Goal: Task Accomplishment & Management: Use online tool/utility

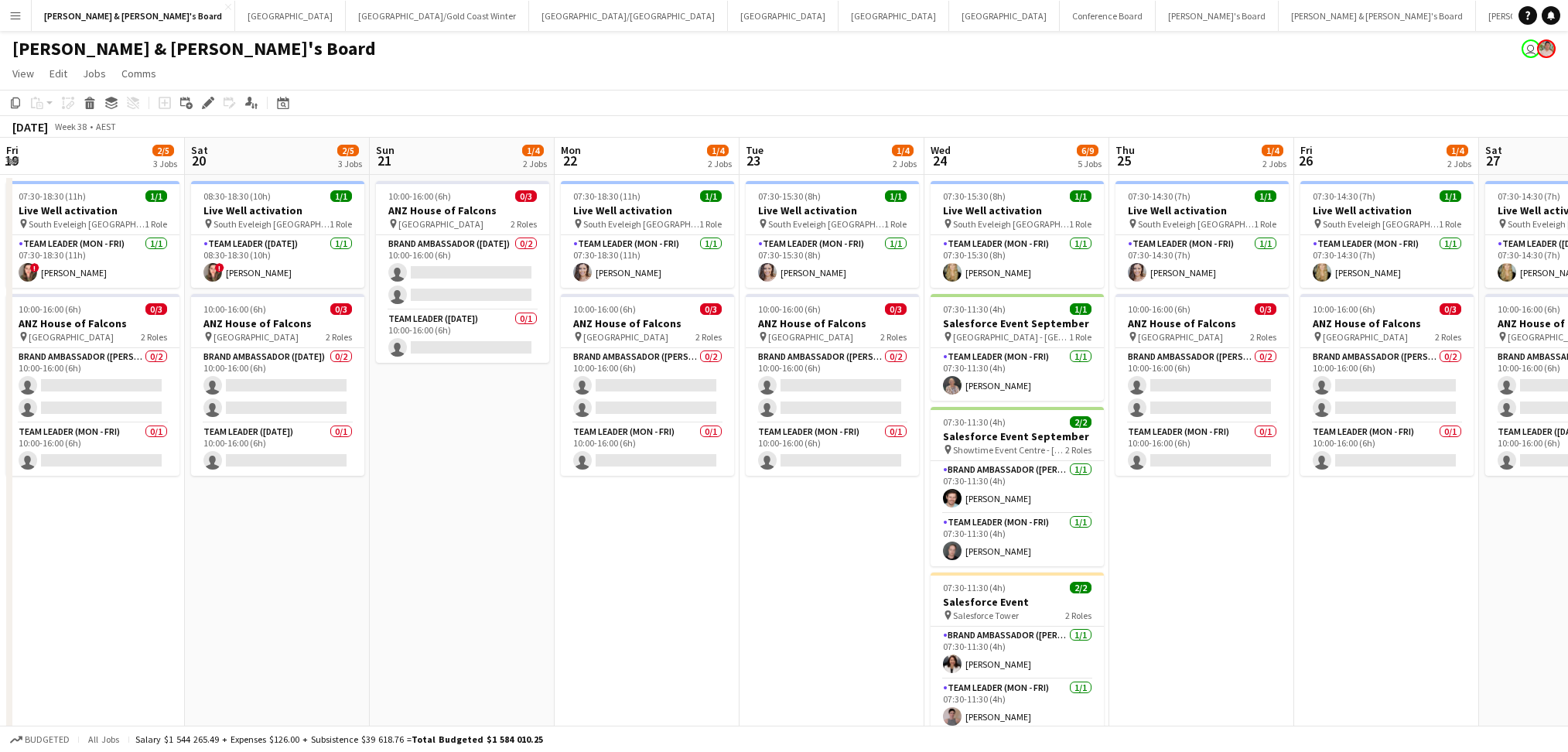
click at [720, 598] on app-calendar-viewport "Fri 19 2/5 3 Jobs Sat 20 2/5 3 Jobs Sun 21 1/4 2 Jobs Mon 22 1/4 2 Jobs Tue 23 …" at bounding box center [784, 653] width 1568 height 1030
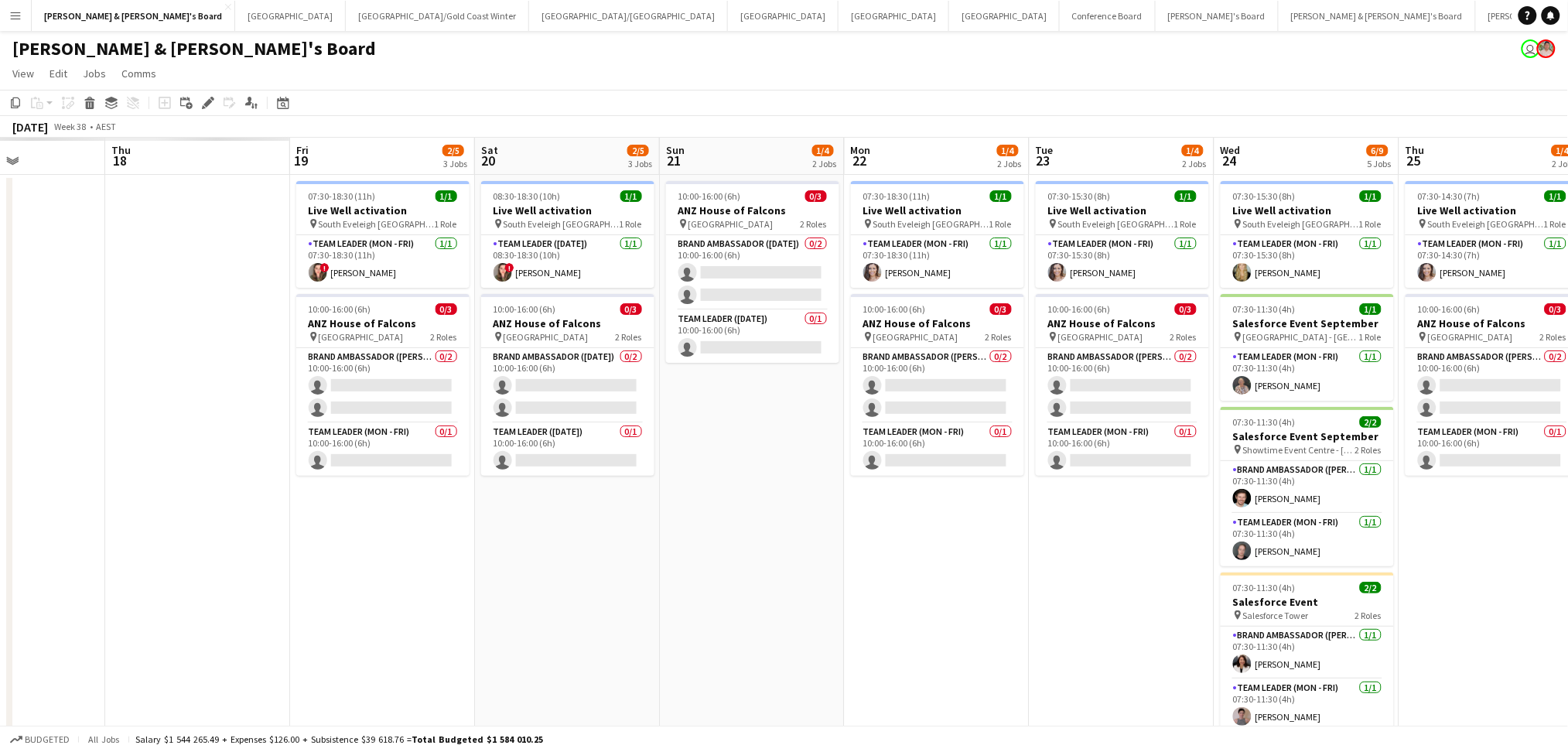
drag, startPoint x: 451, startPoint y: 592, endPoint x: 743, endPoint y: 582, distance: 292.2
click at [743, 582] on app-calendar-viewport "Tue 16 Wed 17 Thu 18 Fri 19 2/5 3 Jobs Sat 20 2/5 3 Jobs Sun 21 1/4 2 Jobs Mon …" at bounding box center [784, 653] width 1568 height 1030
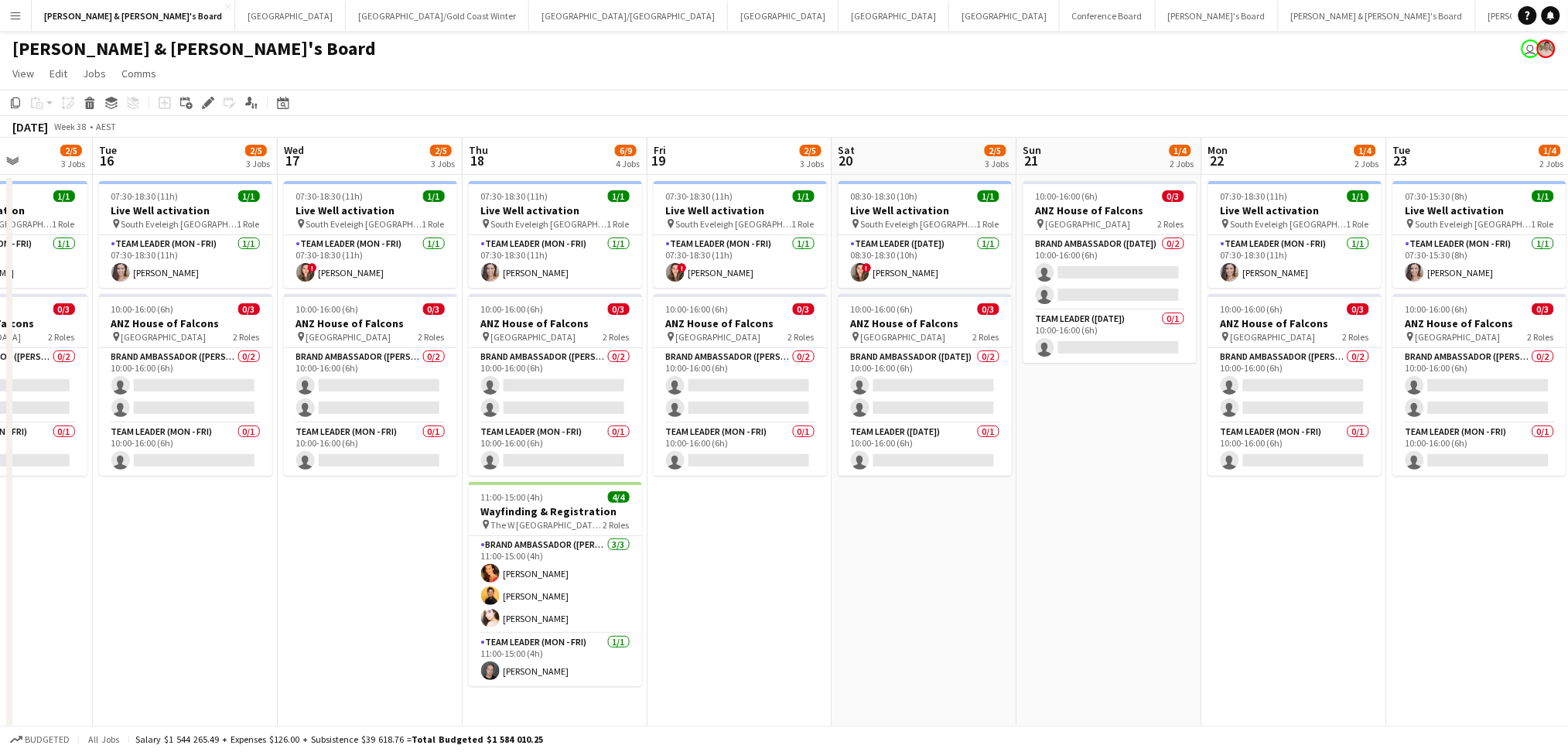
drag, startPoint x: 563, startPoint y: 604, endPoint x: 1000, endPoint y: 591, distance: 437.2
click at [1000, 591] on app-calendar-viewport "Sun 14 Mon 15 2/5 3 Jobs Tue 16 2/5 3 Jobs Wed 17 2/5 3 Jobs Thu 18 6/9 4 Jobs …" at bounding box center [784, 653] width 1568 height 1030
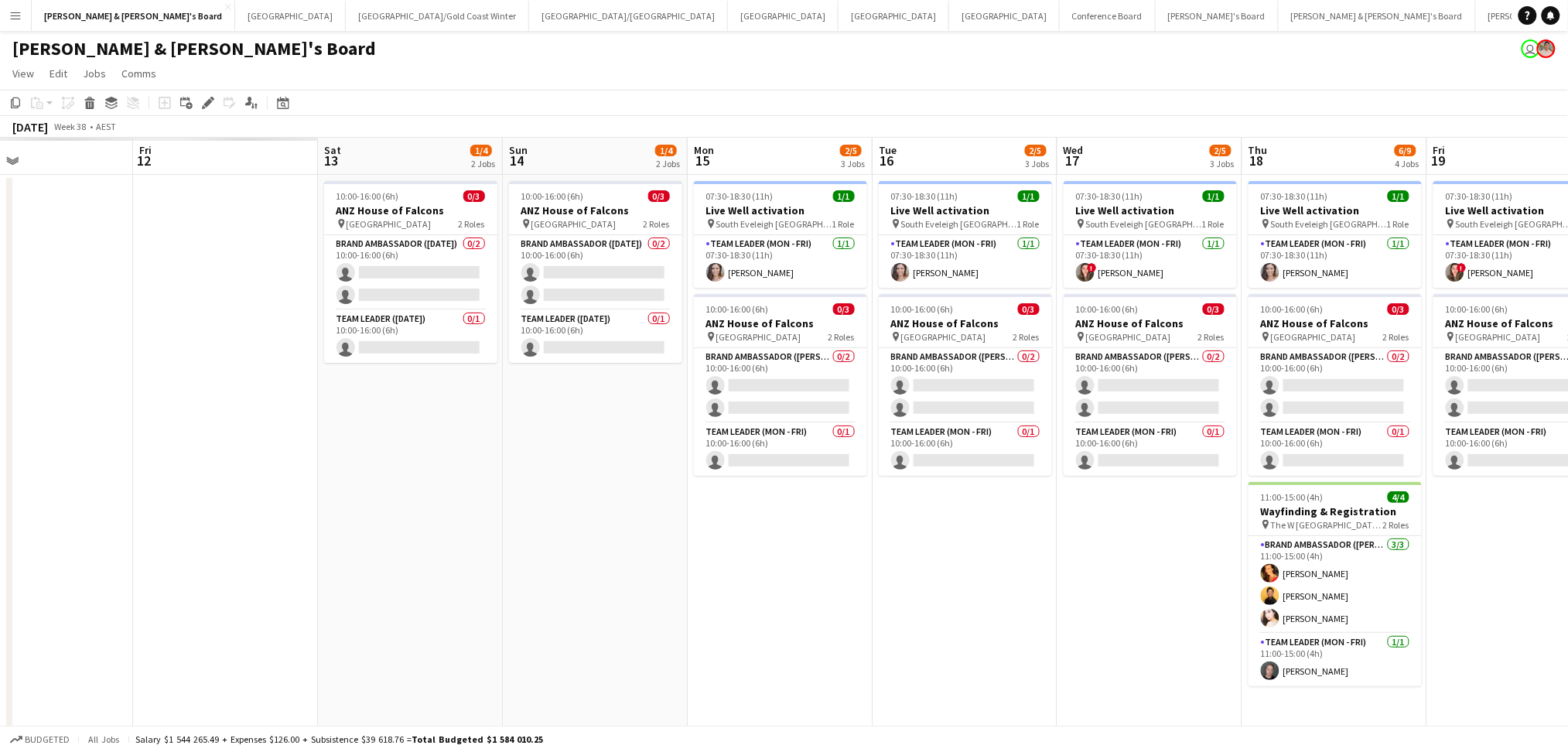
drag, startPoint x: 328, startPoint y: 591, endPoint x: 819, endPoint y: 581, distance: 491.1
click at [826, 581] on app-calendar-viewport "Thu 11 Fri 12 Sat 13 1/4 2 Jobs Sun 14 1/4 2 Jobs Mon 15 2/5 3 Jobs Tue 16 2/5 …" at bounding box center [784, 653] width 1568 height 1030
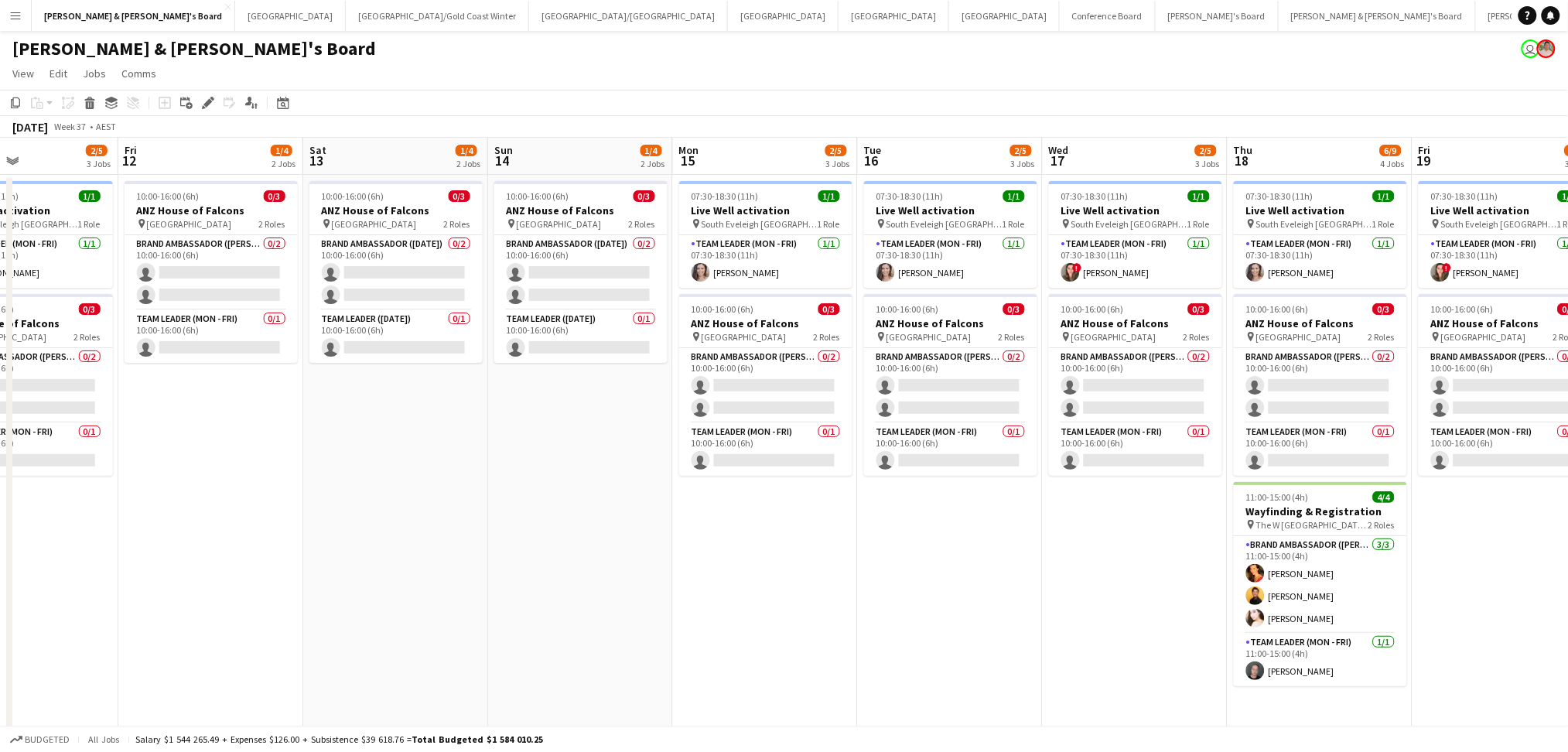
drag, startPoint x: 518, startPoint y: 590, endPoint x: 738, endPoint y: 589, distance: 220.0
click at [738, 584] on app-calendar-viewport "Tue 9 Wed 10 Thu 11 2/5 3 Jobs Fri 12 1/4 2 Jobs Sat 13 1/4 2 Jobs Sun 14 1/4 2…" at bounding box center [784, 653] width 1568 height 1030
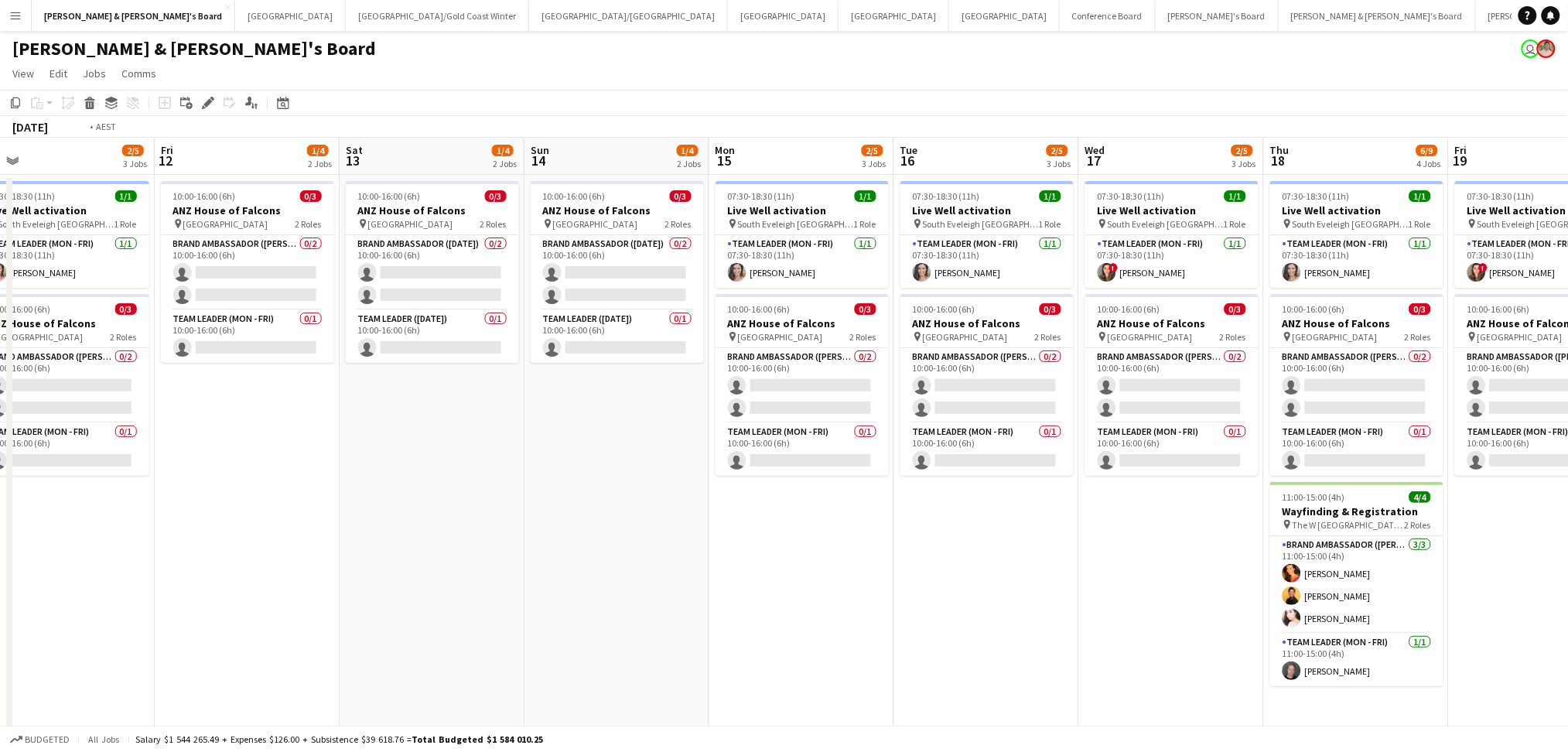
drag, startPoint x: 1028, startPoint y: 579, endPoint x: 1357, endPoint y: 555, distance: 329.9
click at [1368, 555] on app-calendar-viewport "Tue 9 2/5 3 Jobs Wed 10 2/5 3 Jobs Thu 11 2/5 3 Jobs Fri 12 1/4 2 Jobs Sat 13 1…" at bounding box center [784, 653] width 1568 height 1030
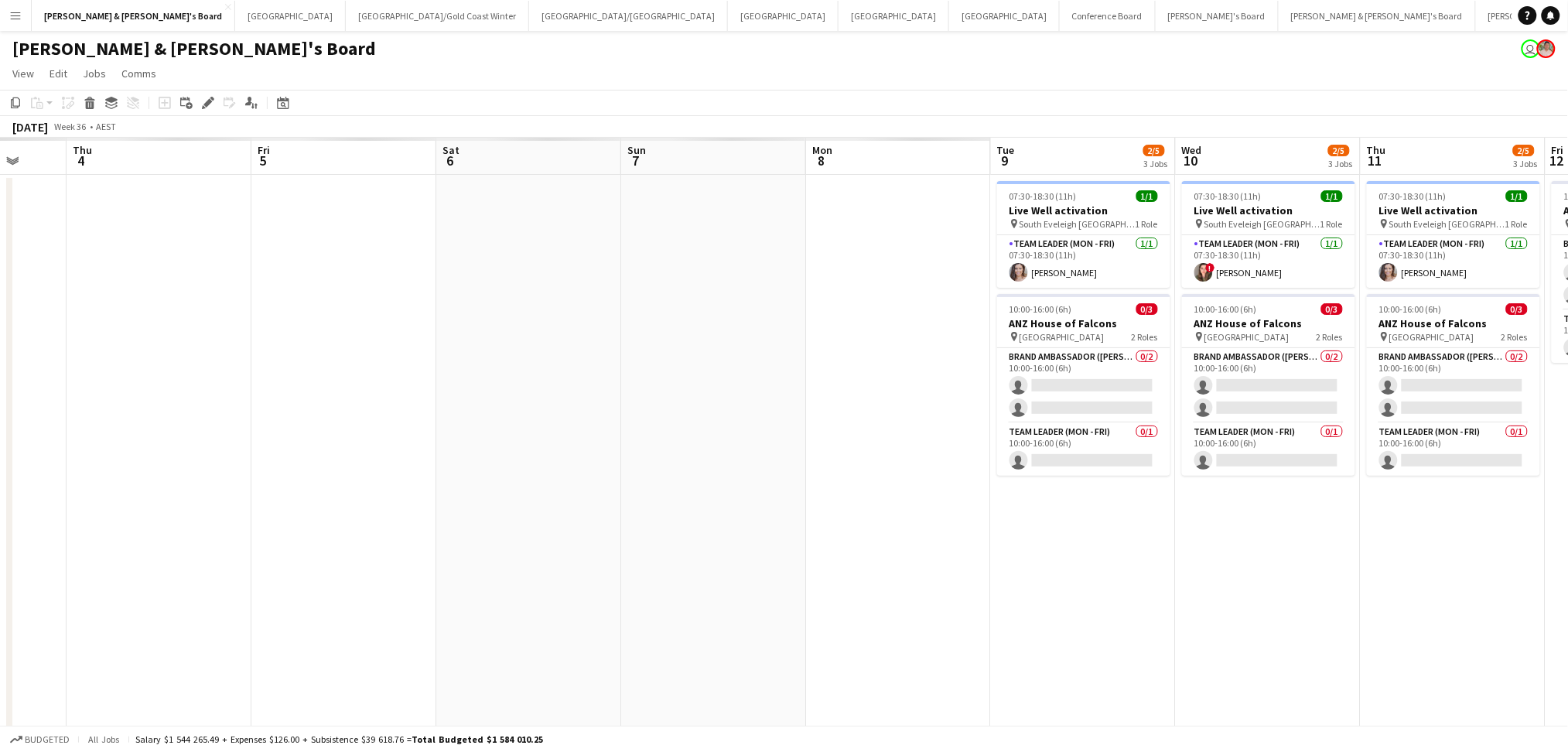
scroll to position [0, 488]
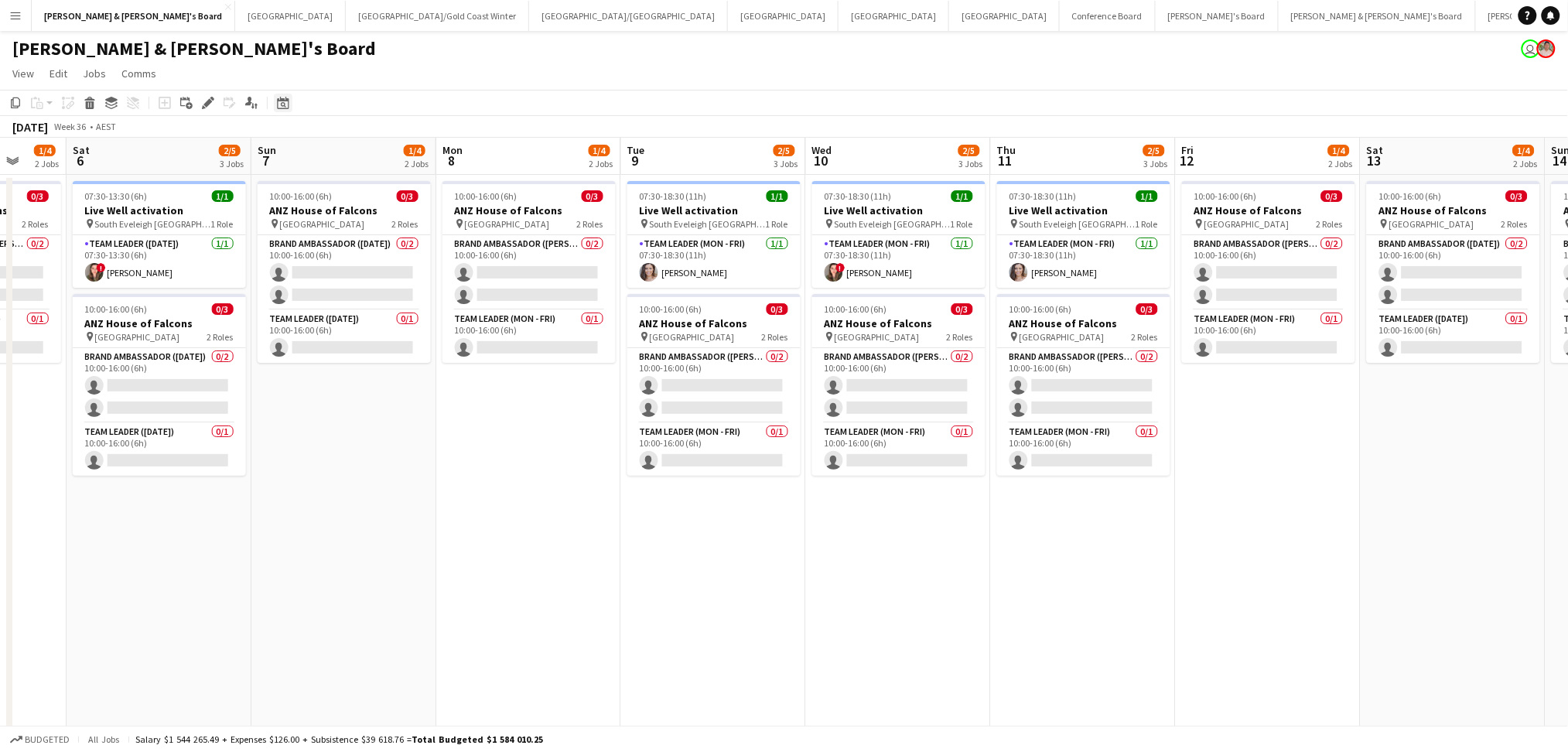
click at [277, 104] on icon "Date picker" at bounding box center [283, 103] width 13 height 13
click at [370, 149] on span "Previous month" at bounding box center [377, 156] width 31 height 31
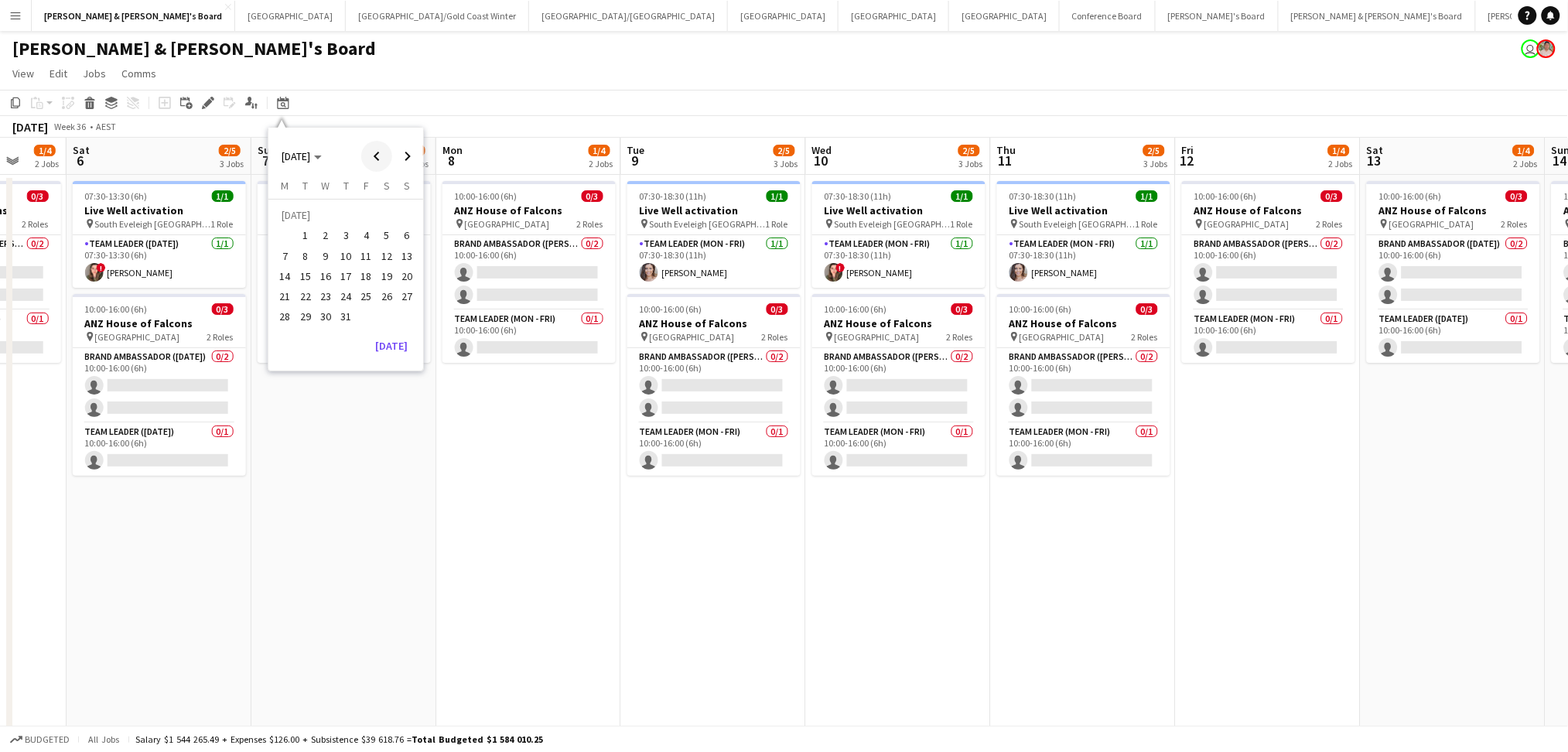
click at [370, 149] on span "Previous month" at bounding box center [377, 156] width 31 height 31
click at [400, 149] on span "Next month" at bounding box center [407, 156] width 31 height 31
click at [316, 261] on span "13" at bounding box center [326, 260] width 19 height 19
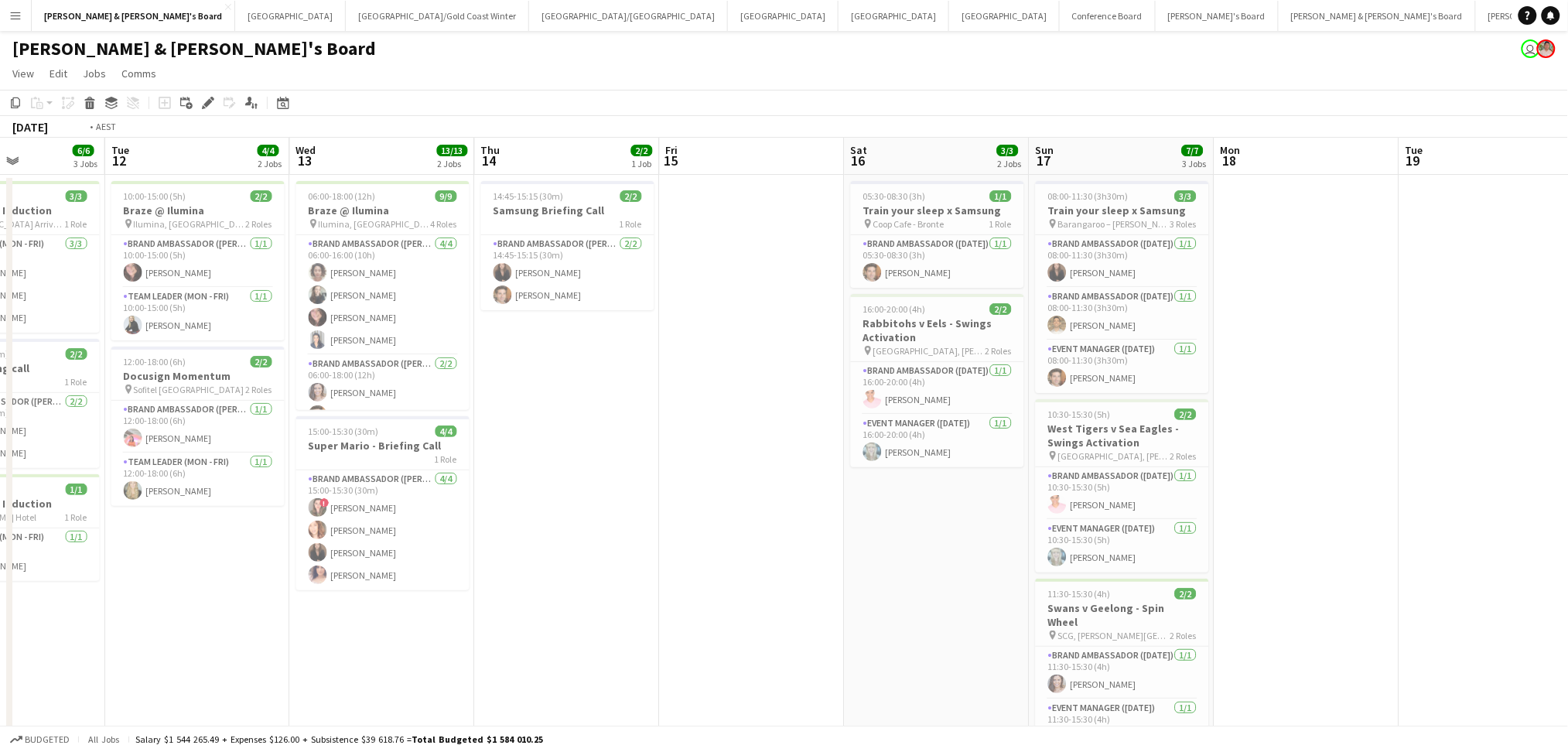
drag, startPoint x: 1121, startPoint y: 611, endPoint x: 490, endPoint y: 570, distance: 632.3
click at [436, 584] on app-calendar-viewport "Thu 7 4/4 2 Jobs Fri 8 9/9 3 Jobs Sat 9 7/7 3 Jobs Sun 10 10/10 4 Jobs Mon 11 6…" at bounding box center [784, 653] width 1568 height 1030
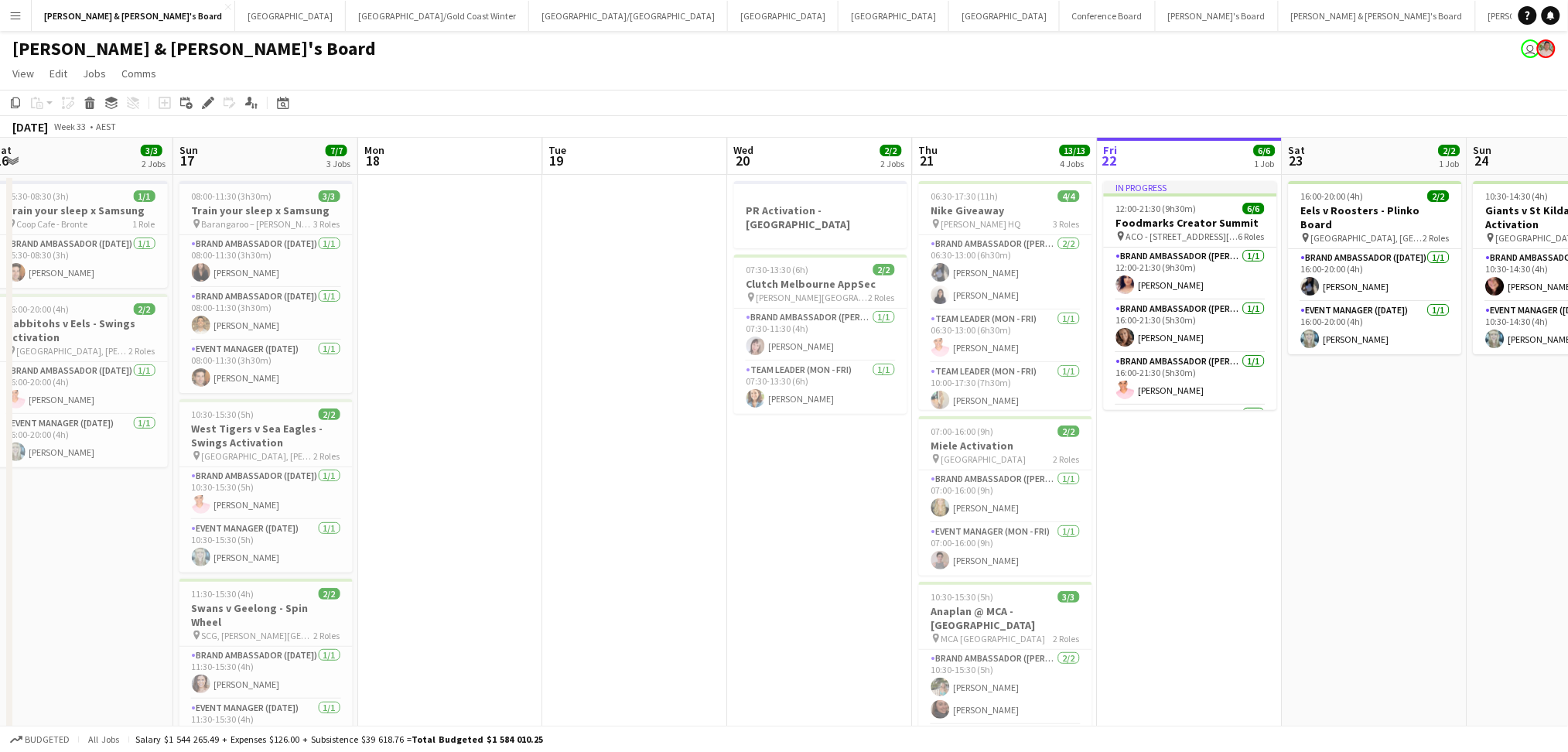
scroll to position [0, 628]
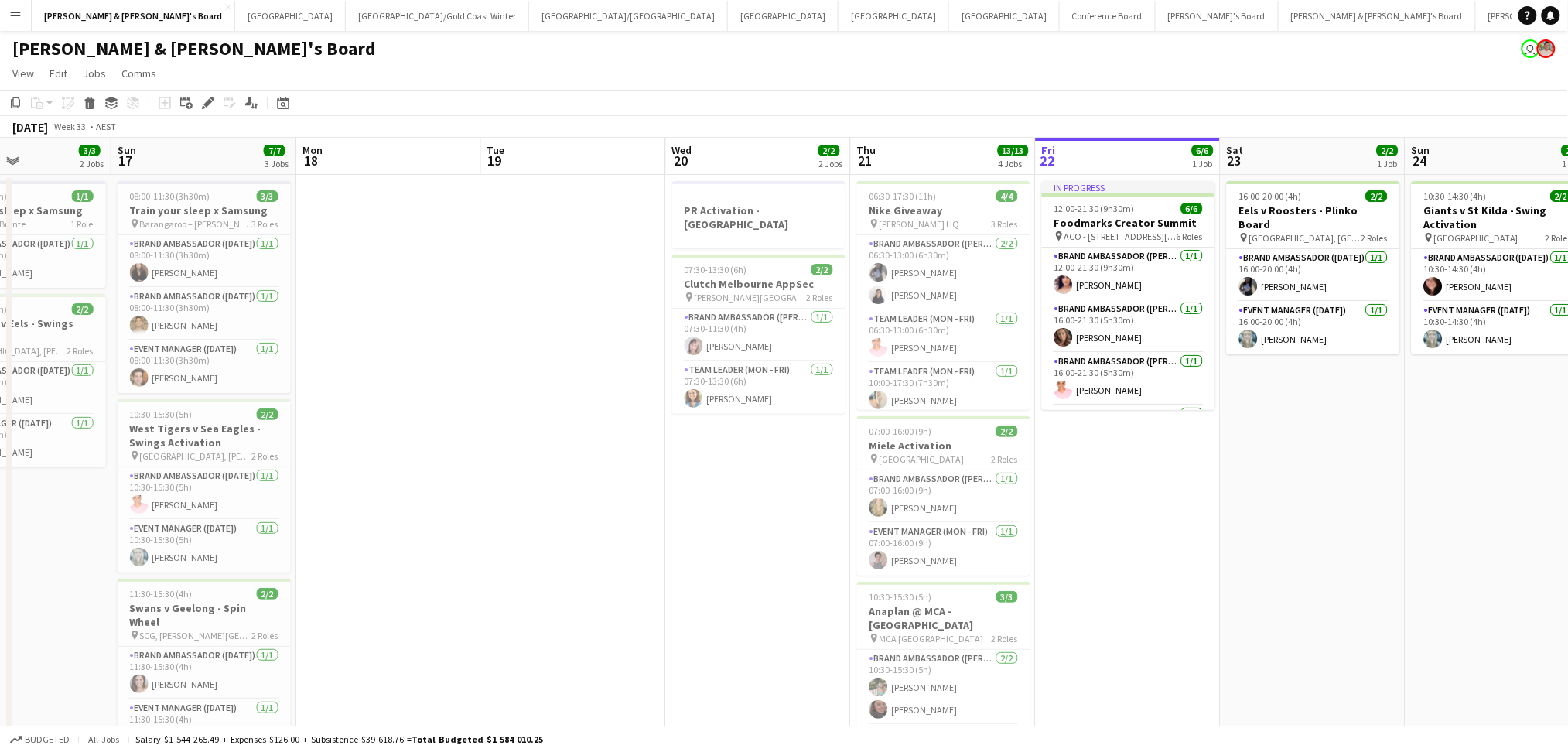
drag, startPoint x: 1278, startPoint y: 570, endPoint x: 757, endPoint y: 568, distance: 521.0
click at [757, 568] on app-calendar-viewport "Wed 13 13/13 2 Jobs Thu 14 2/2 1 Job Fri 15 Sat 16 3/3 2 Jobs Sun 17 7/7 3 Jobs…" at bounding box center [784, 664] width 1568 height 1052
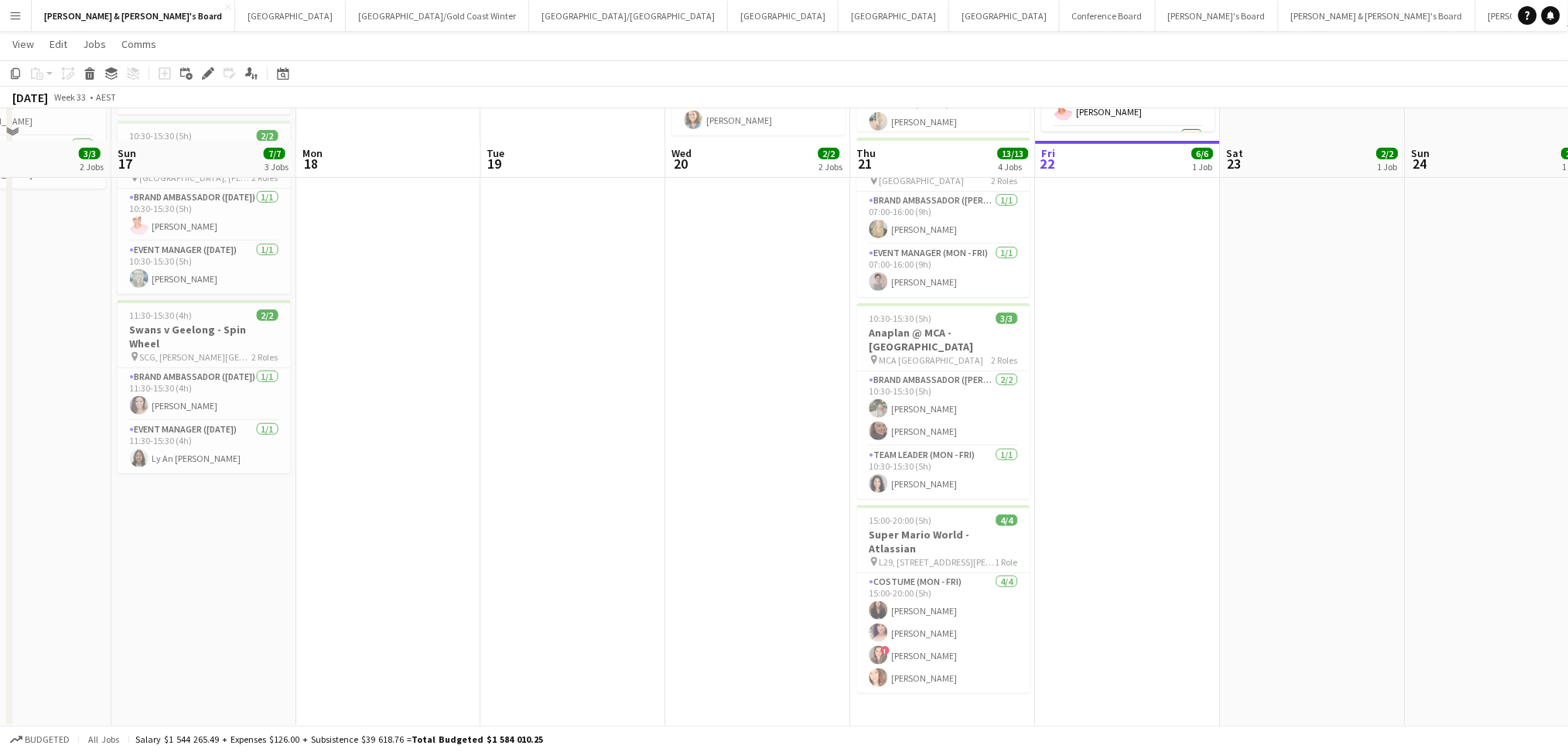
scroll to position [310, 0]
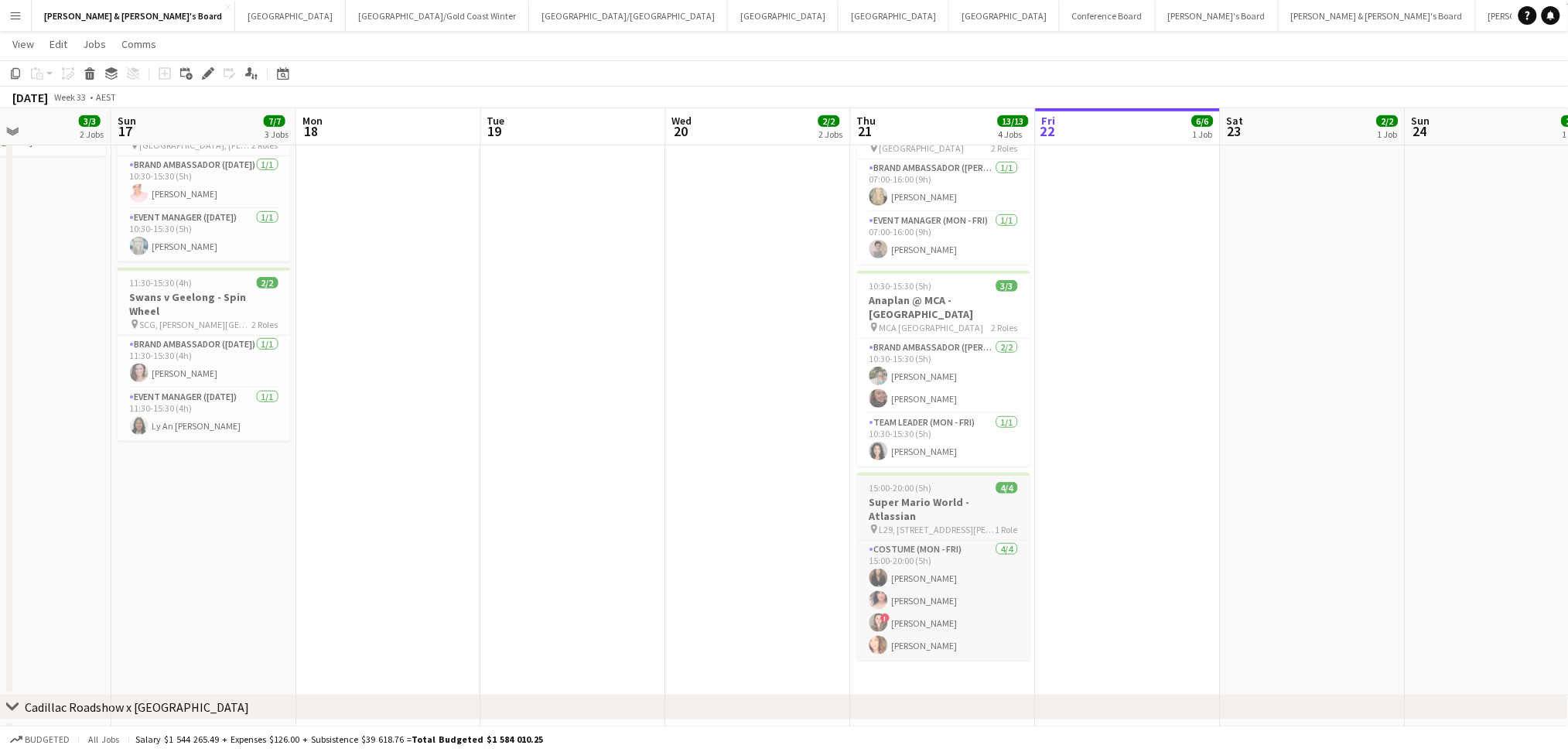
drag, startPoint x: 913, startPoint y: 474, endPoint x: 904, endPoint y: 476, distance: 9.2
click at [913, 482] on span "15:00-20:00 (5h)" at bounding box center [901, 488] width 63 height 12
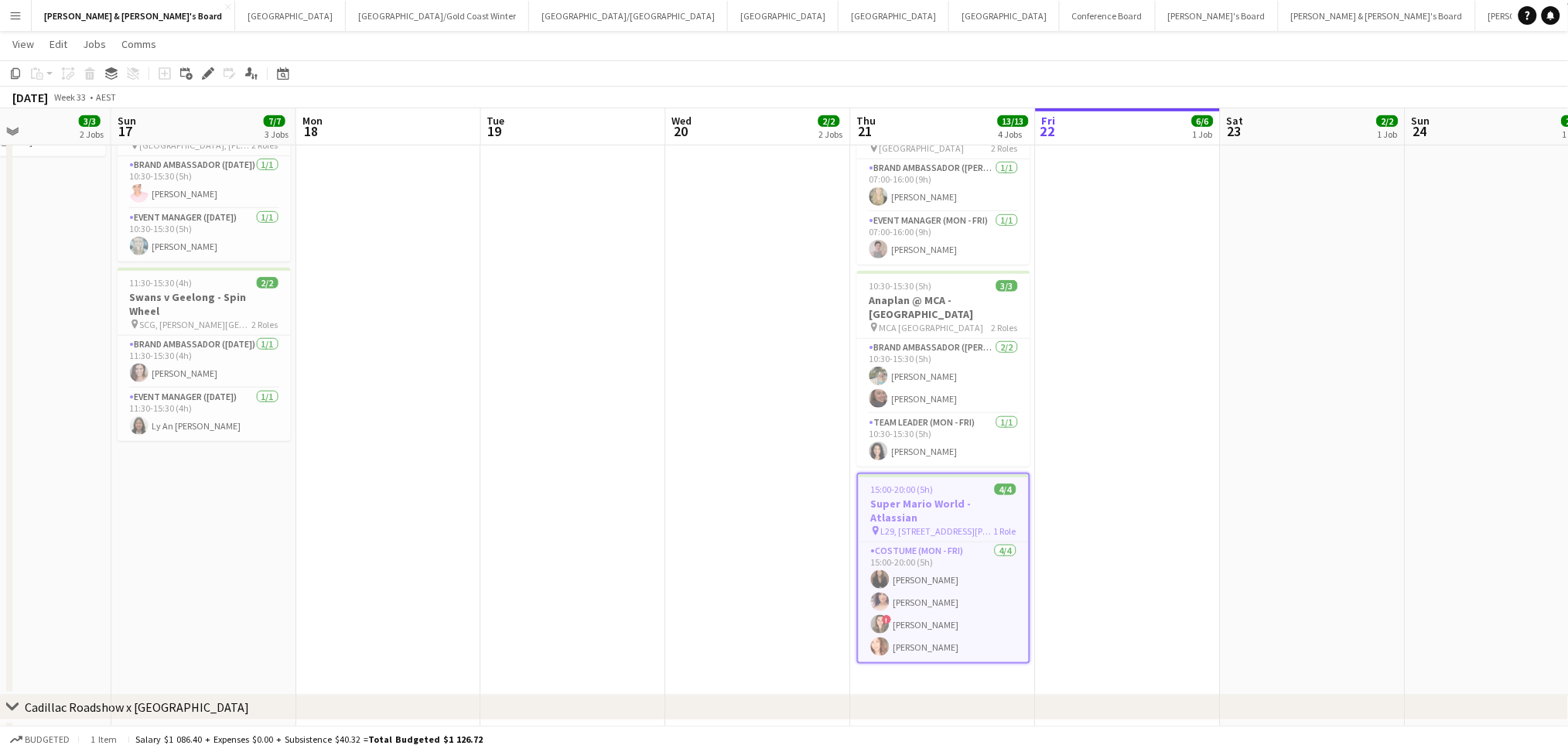
drag, startPoint x: 365, startPoint y: 471, endPoint x: 772, endPoint y: 498, distance: 407.9
click at [1347, 462] on app-calendar-viewport "Wed 13 13/13 2 Jobs Thu 14 2/2 1 Job Fri 15 Sat 16 3/3 2 Jobs Sun 17 7/7 3 Jobs…" at bounding box center [784, 315] width 1568 height 1128
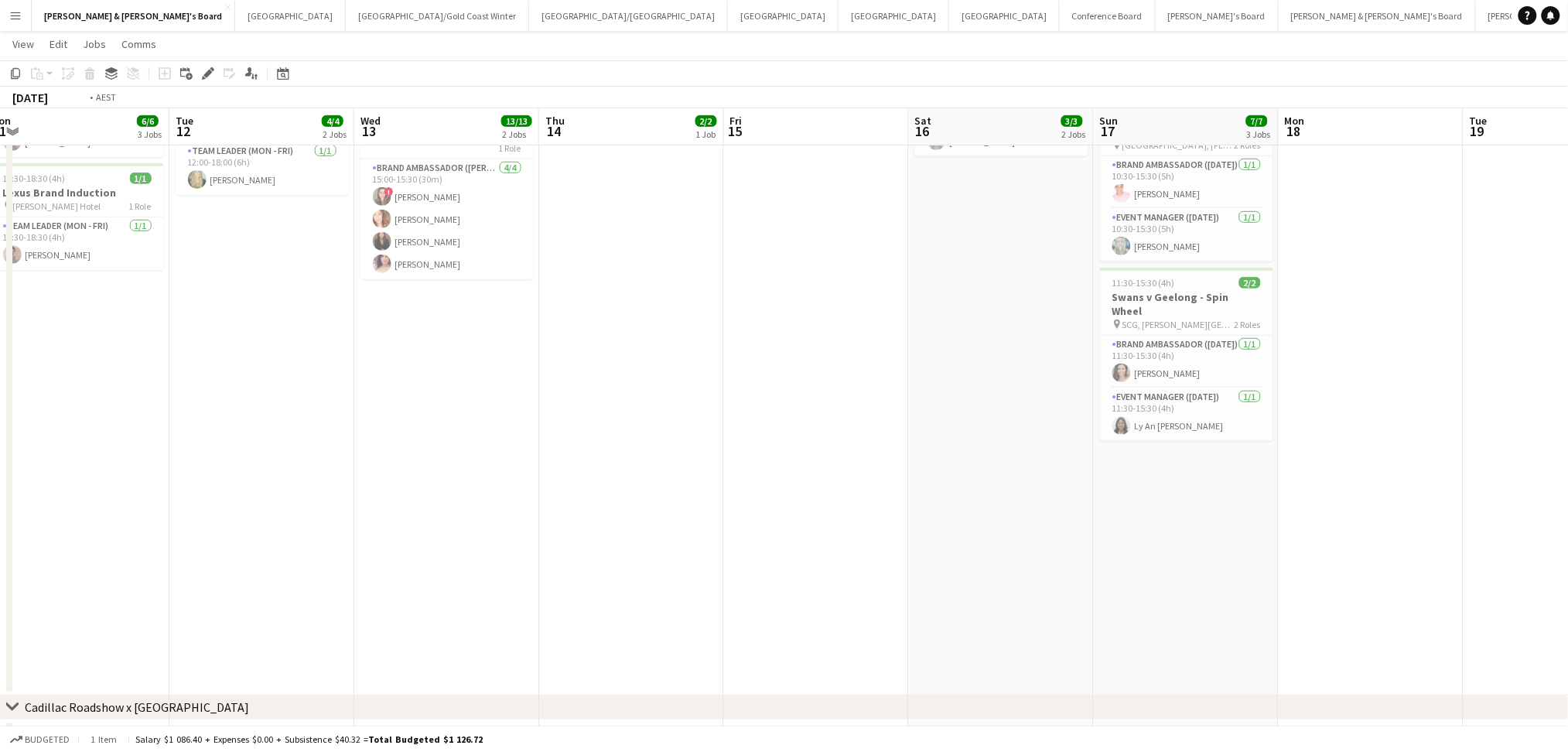
scroll to position [0, 0]
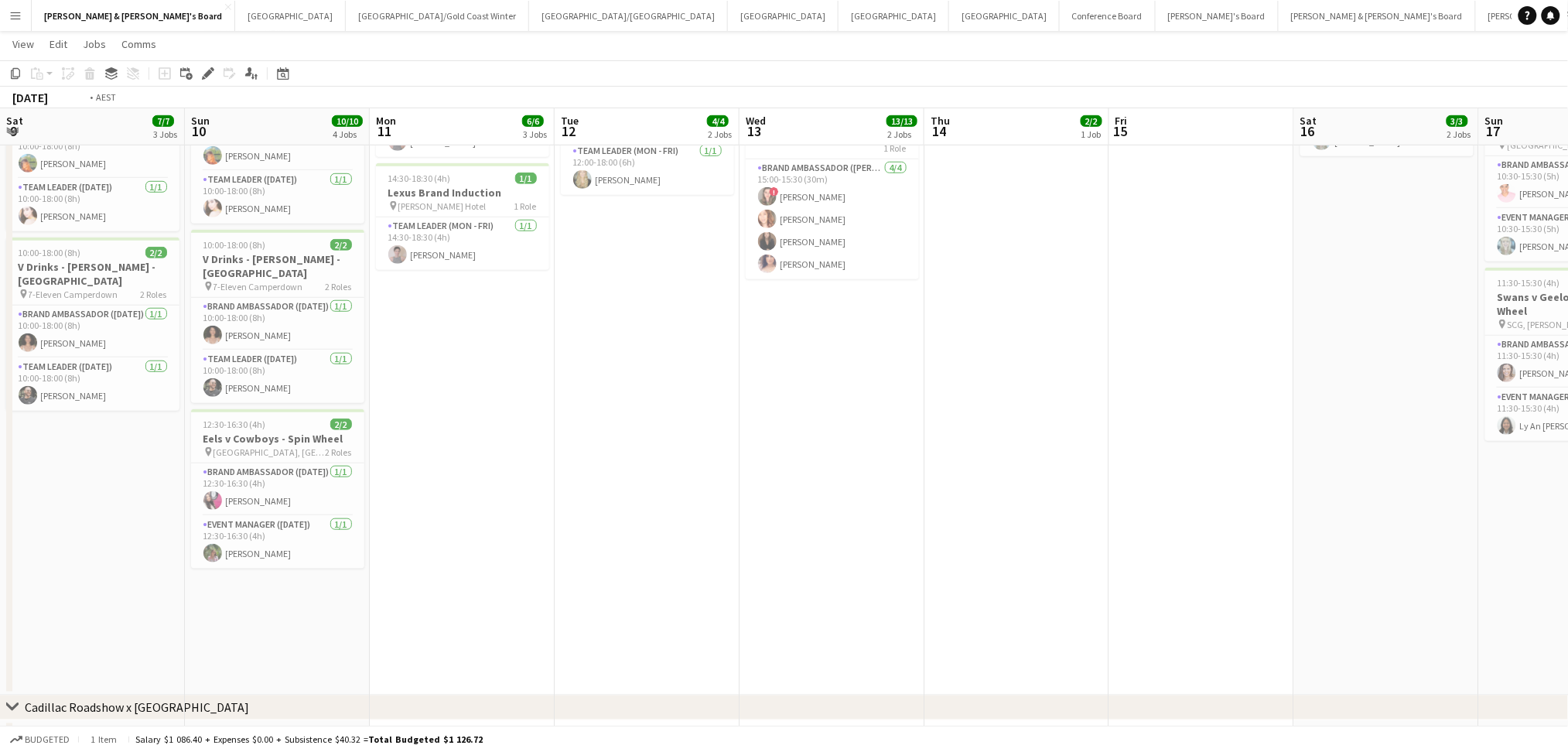
drag, startPoint x: 341, startPoint y: 498, endPoint x: 998, endPoint y: 485, distance: 657.1
click at [998, 485] on app-calendar-viewport "Sat 9 7/7 3 Jobs Sun 10 10/10 4 Jobs Mon 11 6/6 3 Jobs Tue 12 4/4 2 Jobs Wed 13…" at bounding box center [784, 315] width 1568 height 1128
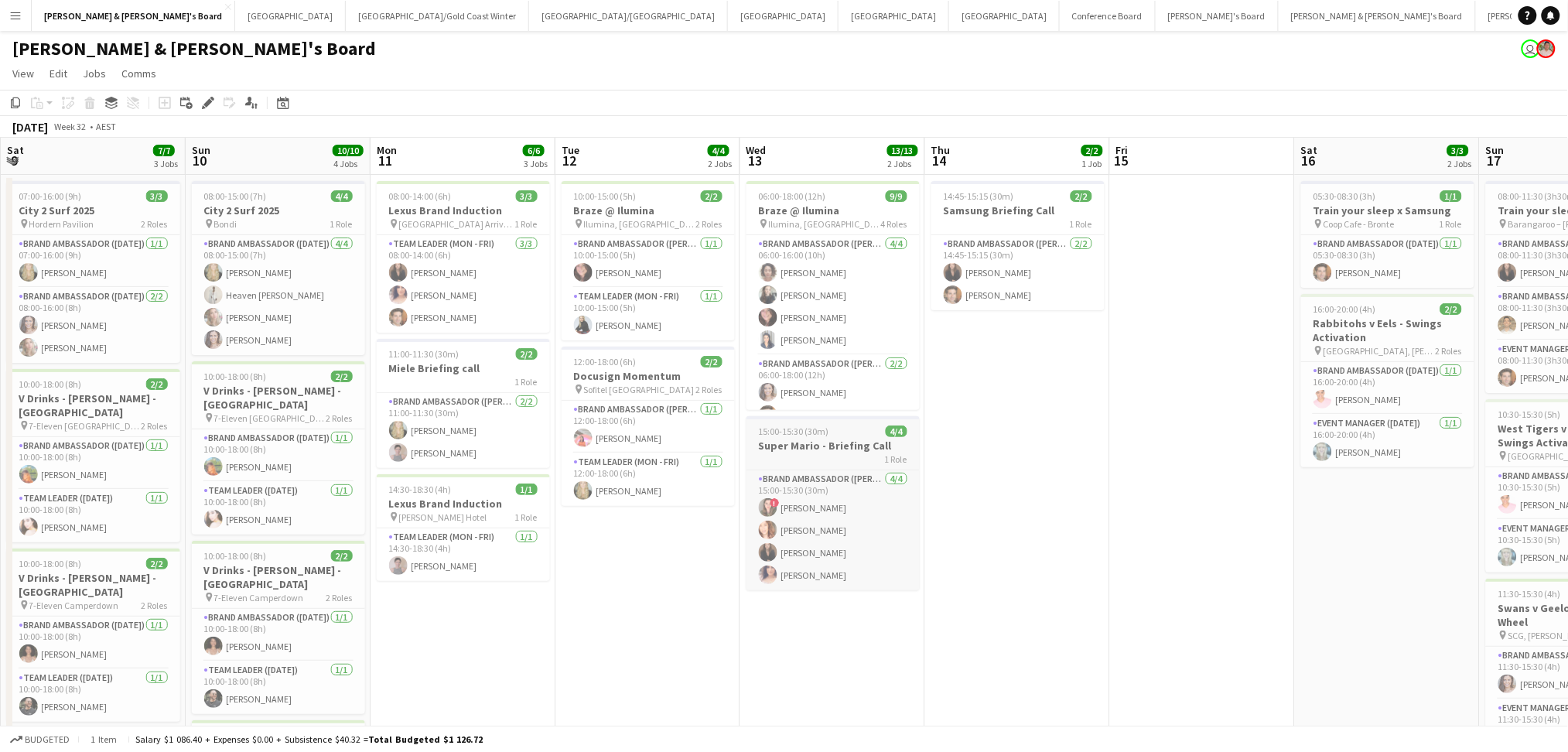
click at [799, 446] on h3 "Super Mario - Briefing Call" at bounding box center [833, 446] width 173 height 14
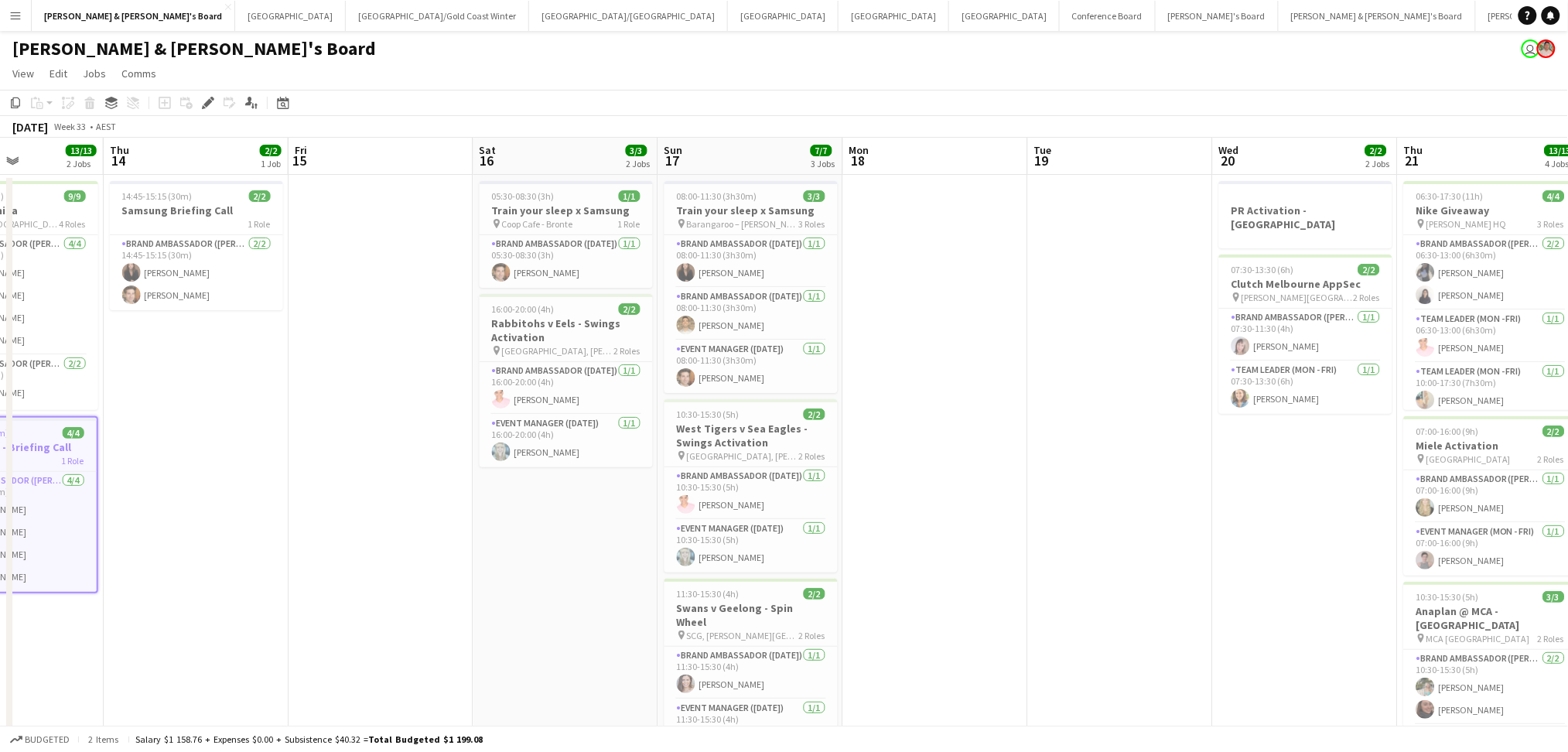
drag, startPoint x: 1305, startPoint y: 637, endPoint x: 421, endPoint y: 609, distance: 884.4
click at [287, 625] on app-calendar-viewport "Sun 10 10/10 4 Jobs Mon 11 6/6 3 Jobs Tue 12 4/4 2 Jobs Wed 13 13/13 2 Jobs Thu…" at bounding box center [784, 664] width 1568 height 1052
